Goal: Find contact information: Find contact information

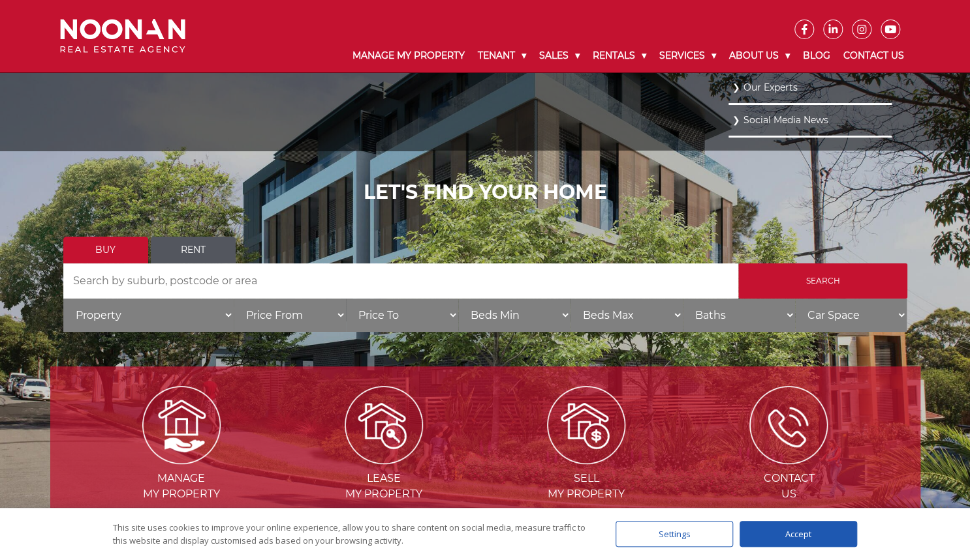
click at [771, 84] on link "Our Experts" at bounding box center [809, 88] width 157 height 18
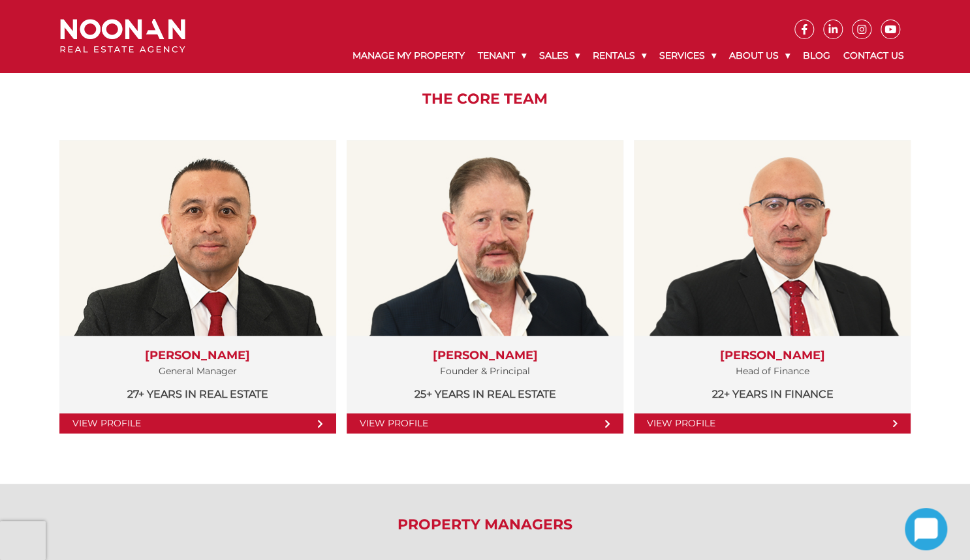
scroll to position [209, 0]
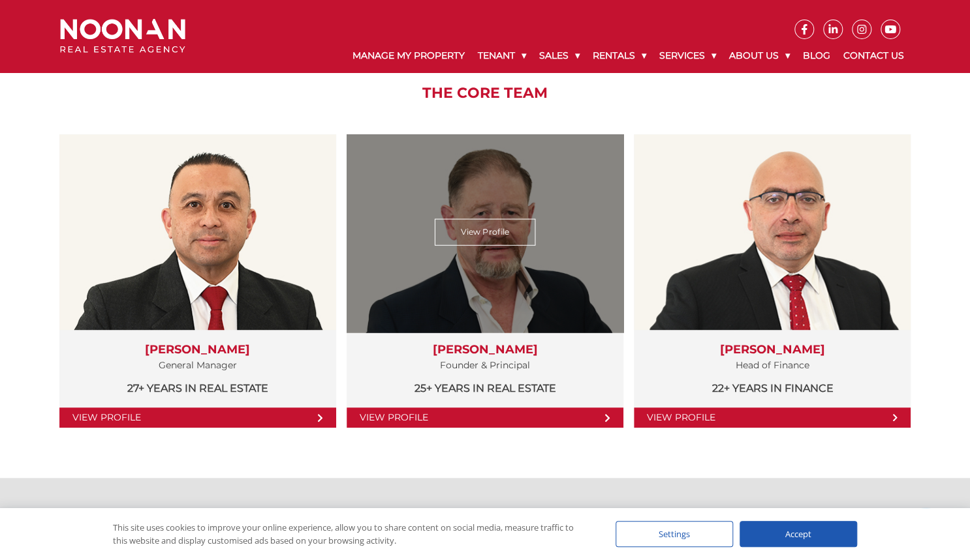
click at [449, 414] on link "View Profile" at bounding box center [484, 418] width 277 height 20
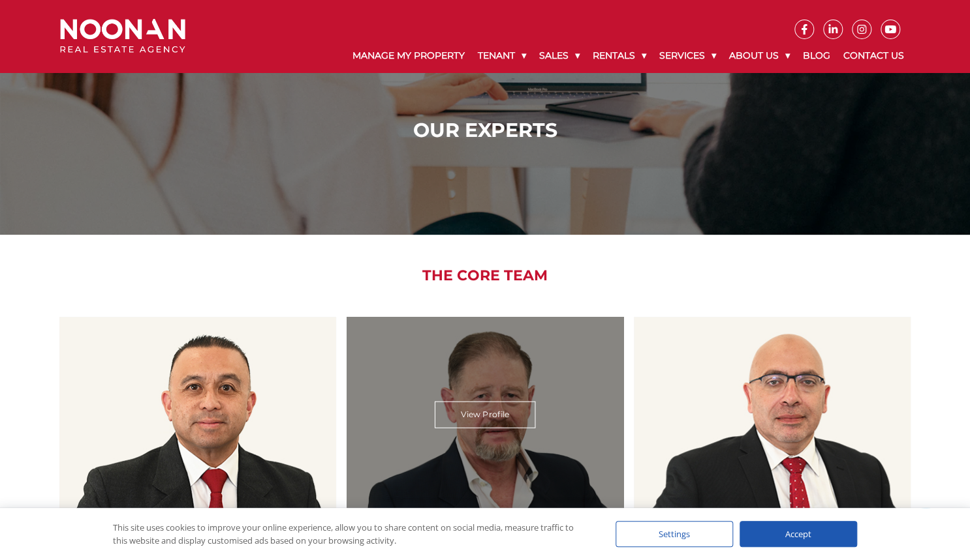
scroll to position [0, 0]
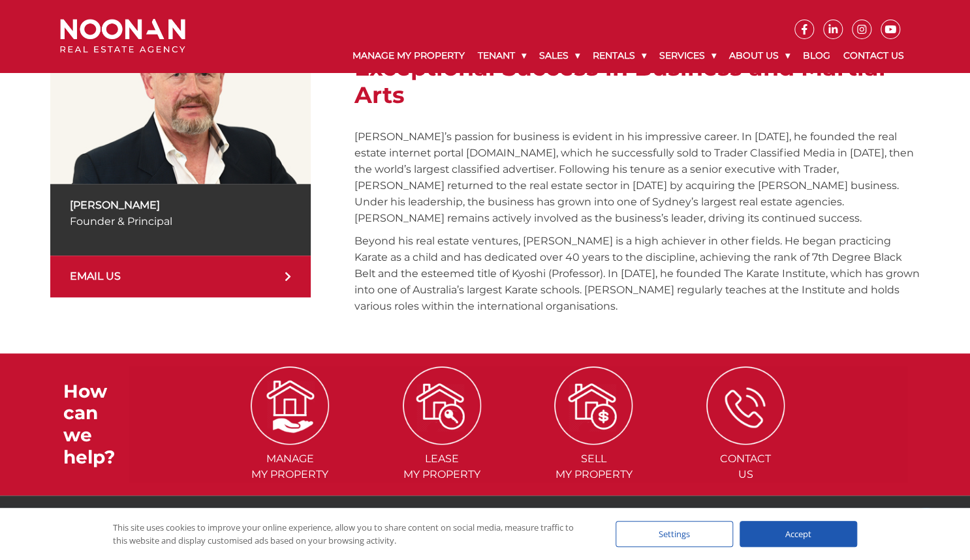
scroll to position [313, 0]
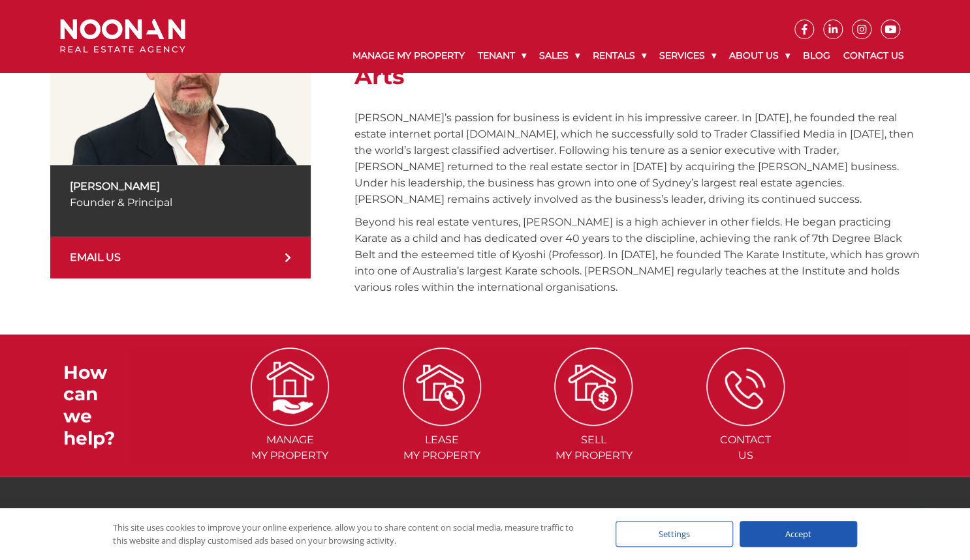
click at [254, 253] on link "EMAIL US" at bounding box center [180, 258] width 261 height 42
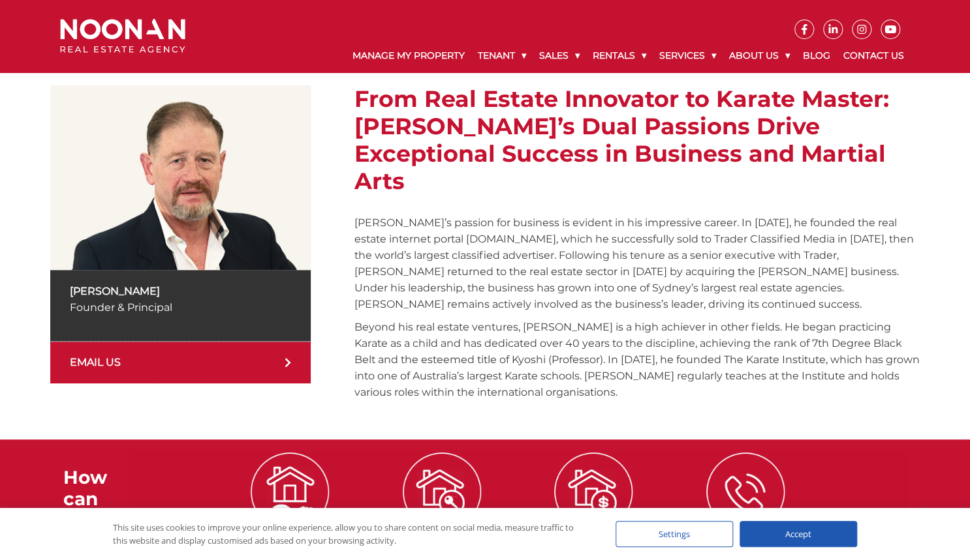
scroll to position [209, 0]
